Goal: Transaction & Acquisition: Subscribe to service/newsletter

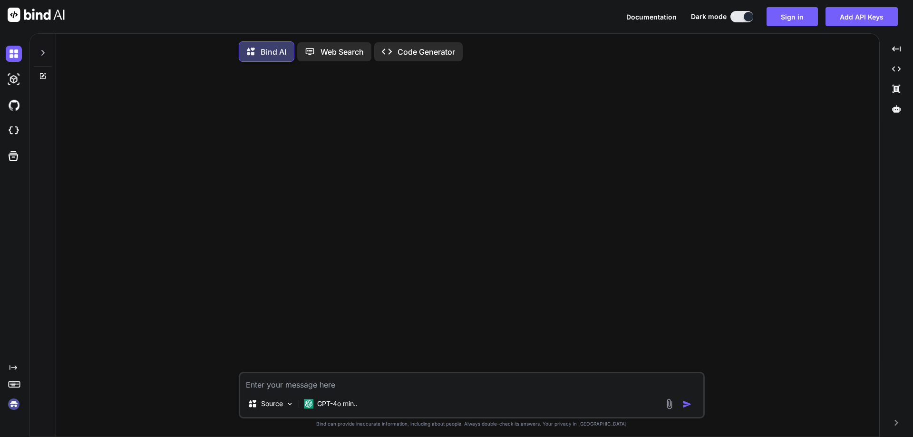
scroll to position [4, 0]
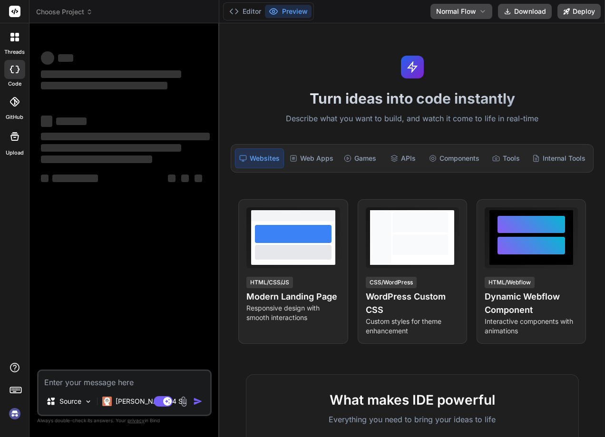
click at [16, 412] on img at bounding box center [15, 414] width 16 height 16
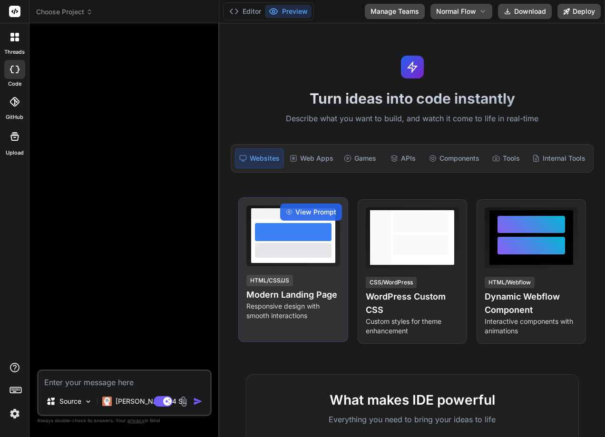
type textarea "x"
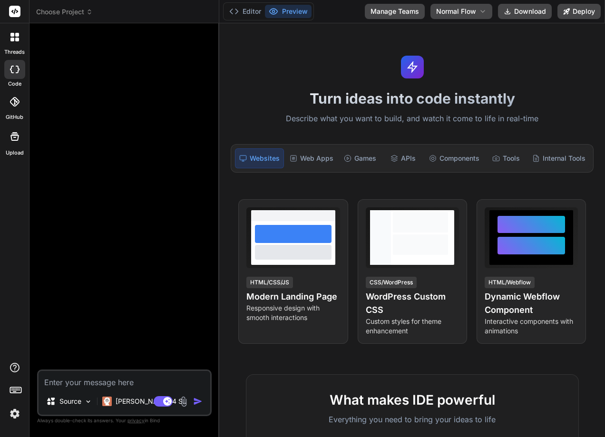
click at [21, 412] on img at bounding box center [15, 414] width 16 height 16
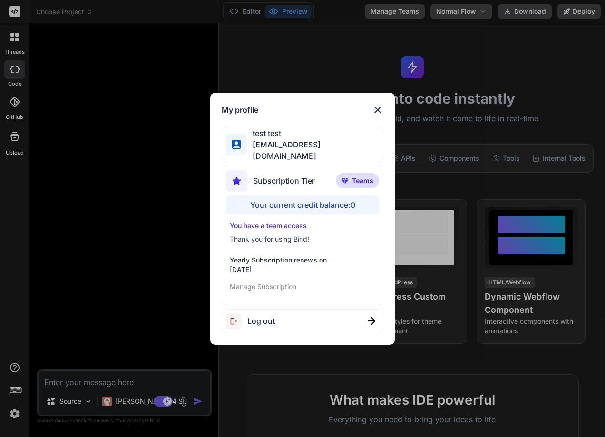
click at [110, 238] on div "My profile test test stagtest@yopmail.com Subscription Tier Teams Your current …" at bounding box center [302, 218] width 605 height 437
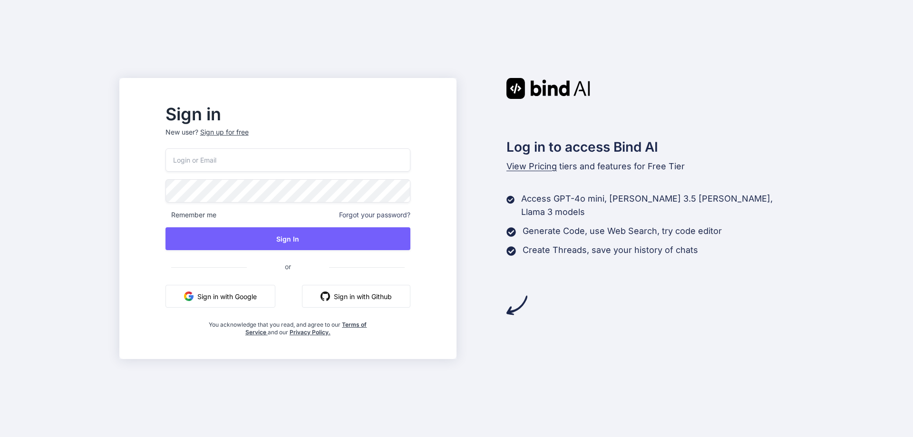
click at [276, 166] on input "email" at bounding box center [287, 159] width 245 height 23
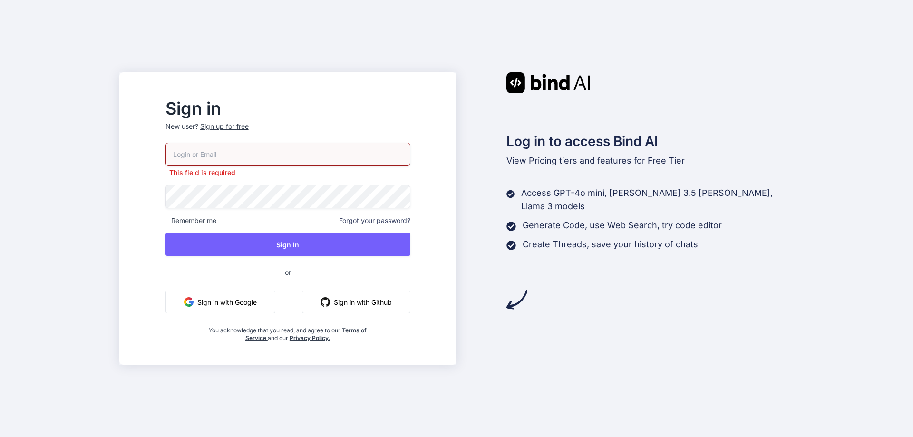
paste input "stagtest@yopmail.com"
type input "stagtest@yopmail.com"
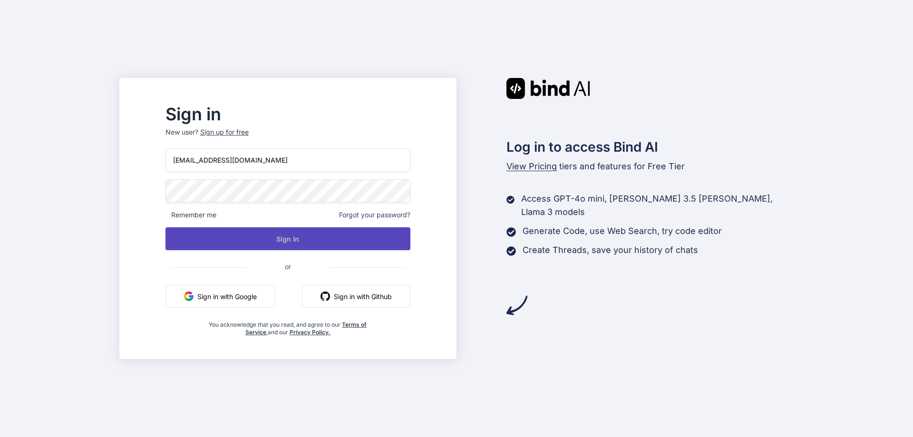
click at [318, 239] on button "Sign In" at bounding box center [287, 238] width 245 height 23
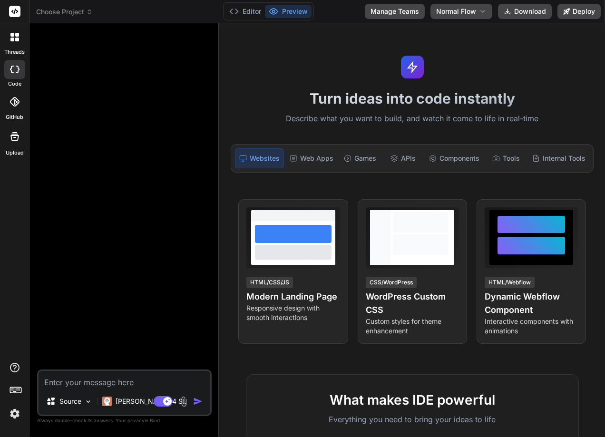
type textarea "x"
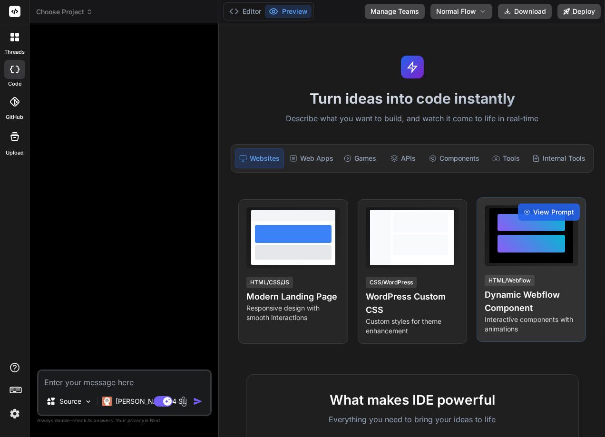
type textarea "x"
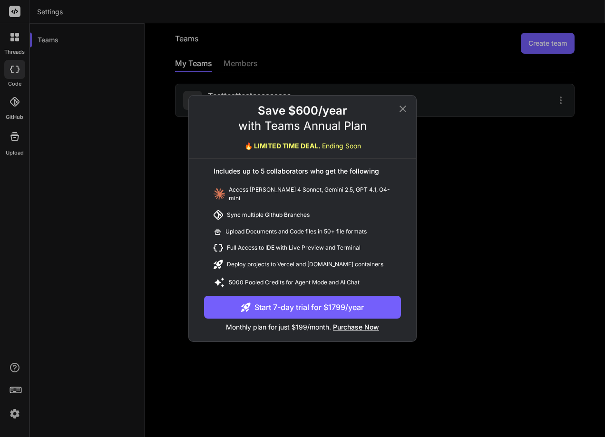
click at [324, 303] on button "Start 7-day trial for $1799/year" at bounding box center [302, 307] width 197 height 23
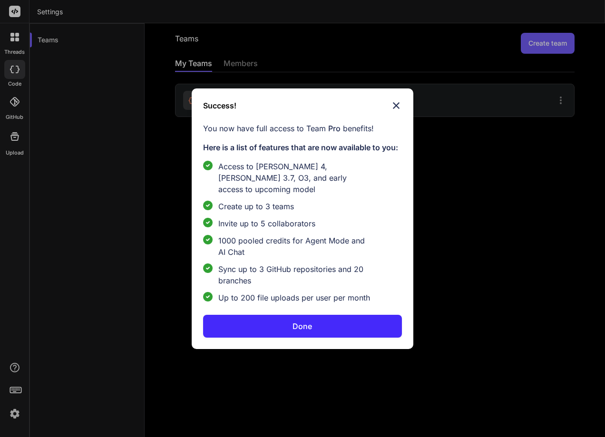
click at [273, 319] on button "Done" at bounding box center [302, 326] width 199 height 23
